Goal: Transaction & Acquisition: Download file/media

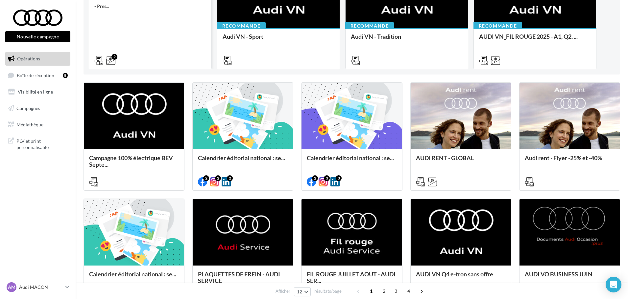
scroll to position [131, 0]
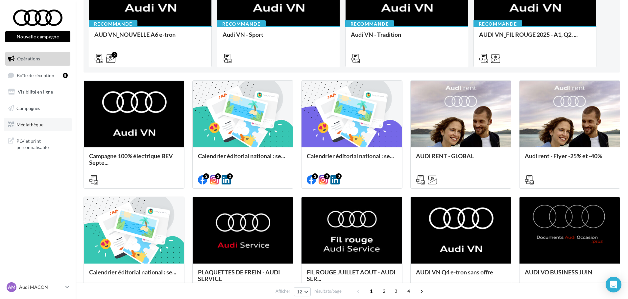
click at [30, 125] on span "Médiathèque" at bounding box center [29, 125] width 27 height 6
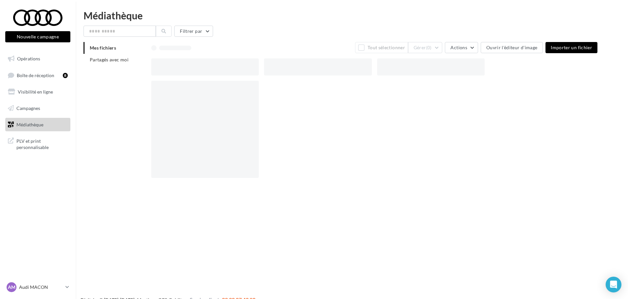
click at [34, 142] on span "PLV et print personnalisable" at bounding box center [41, 144] width 51 height 14
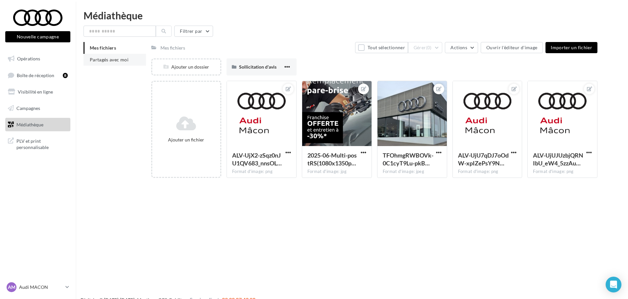
click at [92, 58] on span "Partagés avec moi" at bounding box center [109, 60] width 39 height 6
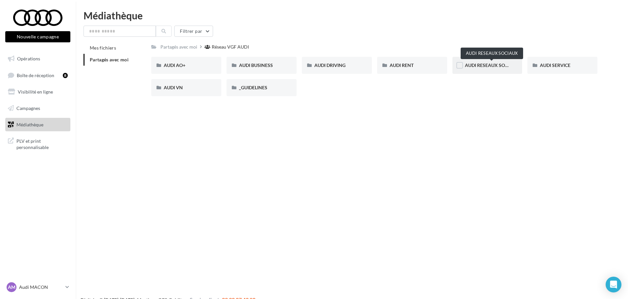
click at [483, 66] on span "AUDI RESEAUX SOCIAUX" at bounding box center [492, 65] width 54 height 6
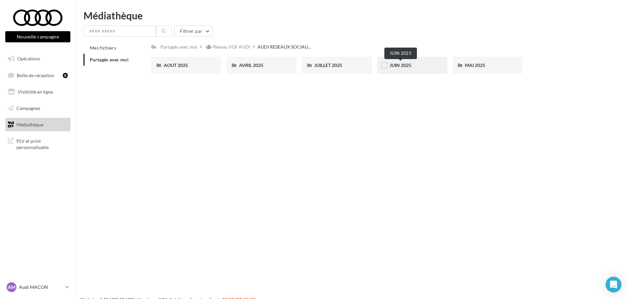
click at [409, 66] on span "JUIN 2025" at bounding box center [400, 65] width 22 height 6
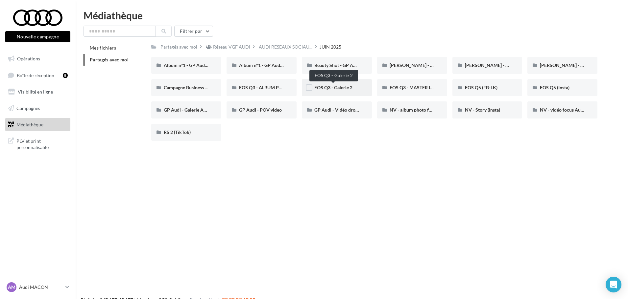
click at [316, 87] on span "EOS Q3 - Galerie 2" at bounding box center [333, 88] width 38 height 6
click at [334, 87] on span "EOS Q3 - Galerie 2" at bounding box center [333, 88] width 38 height 6
click at [264, 87] on span "EOS Q3 - ALBUM PHOTO" at bounding box center [265, 88] width 53 height 6
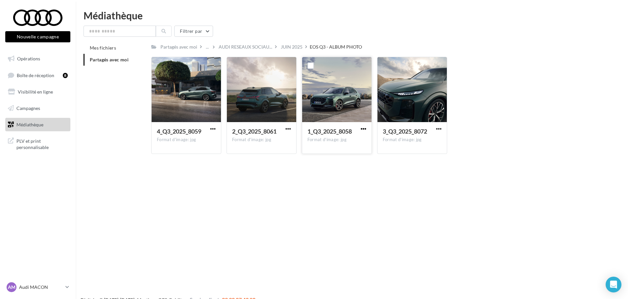
click at [362, 129] on span "button" at bounding box center [363, 129] width 6 height 6
click at [336, 140] on button "Télécharger" at bounding box center [335, 141] width 66 height 17
click at [287, 129] on span "button" at bounding box center [288, 129] width 6 height 6
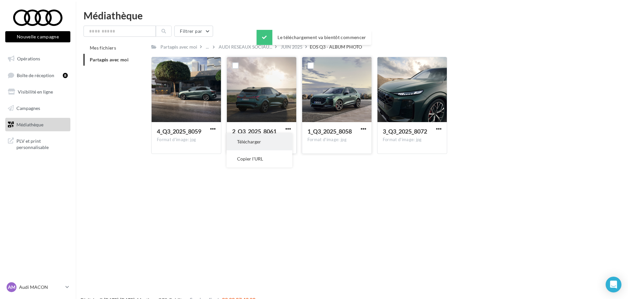
click at [277, 142] on button "Télécharger" at bounding box center [259, 141] width 66 height 17
